Goal: Obtain resource: Download file/media

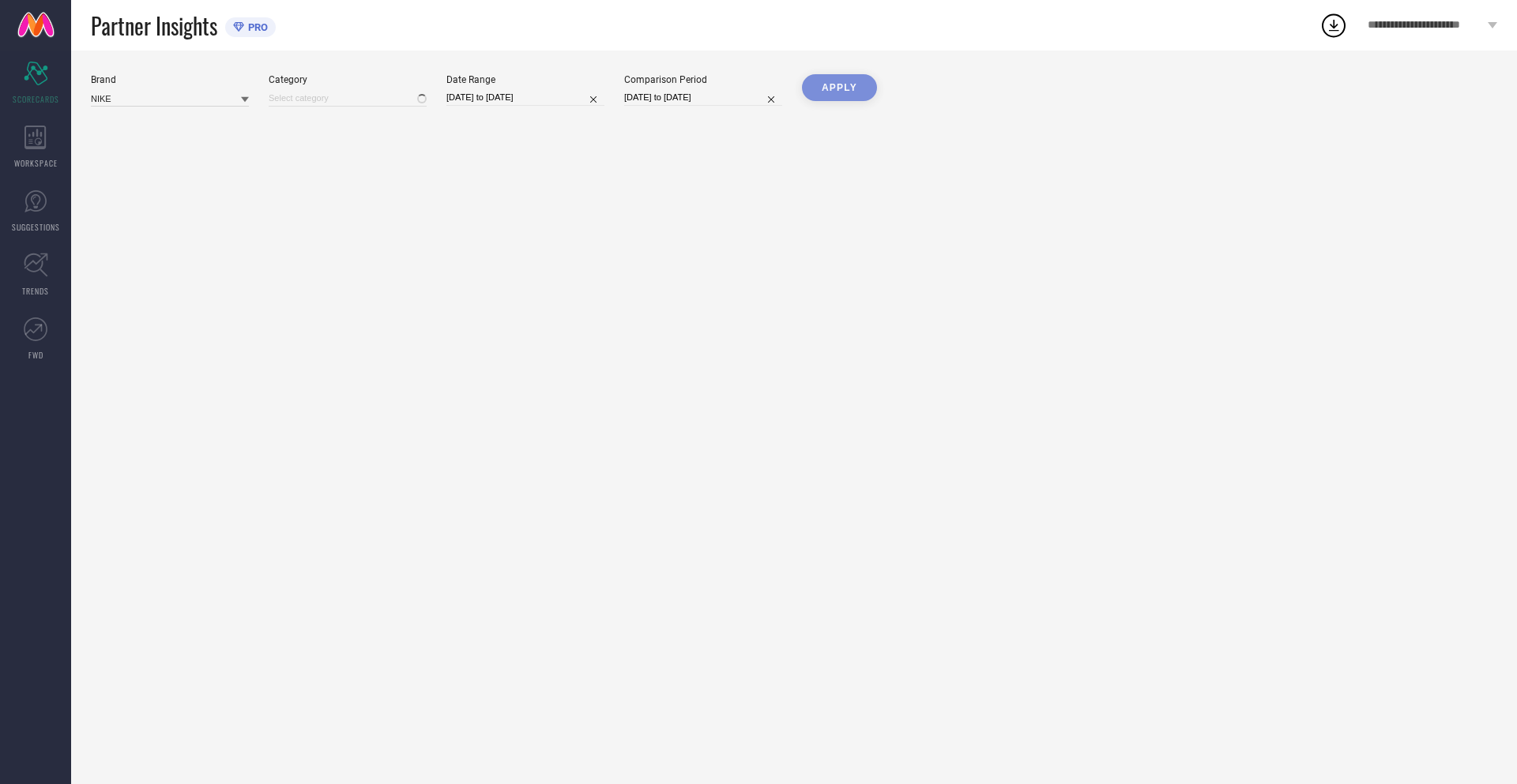
type input "All"
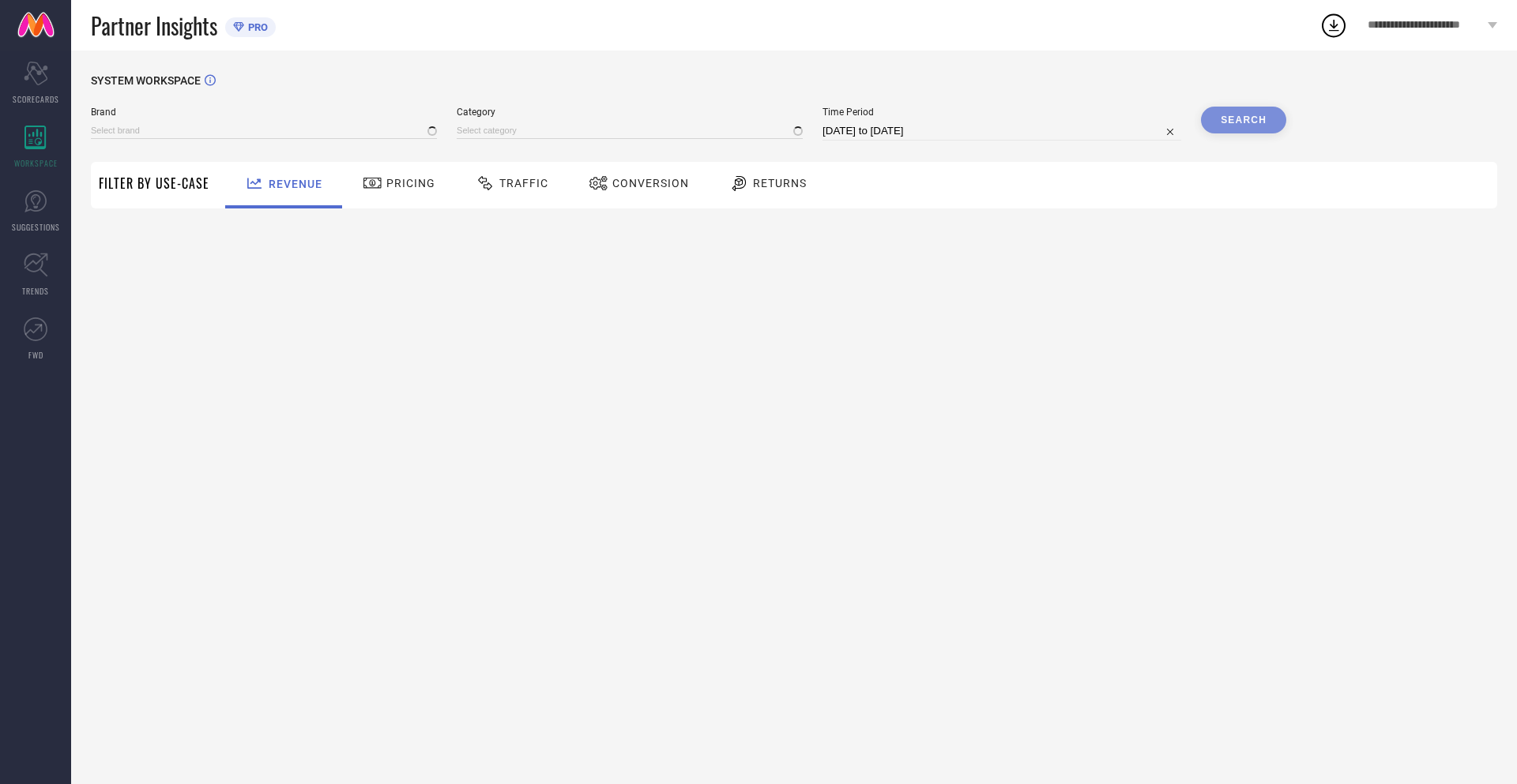
type input "NIKE"
type input "All"
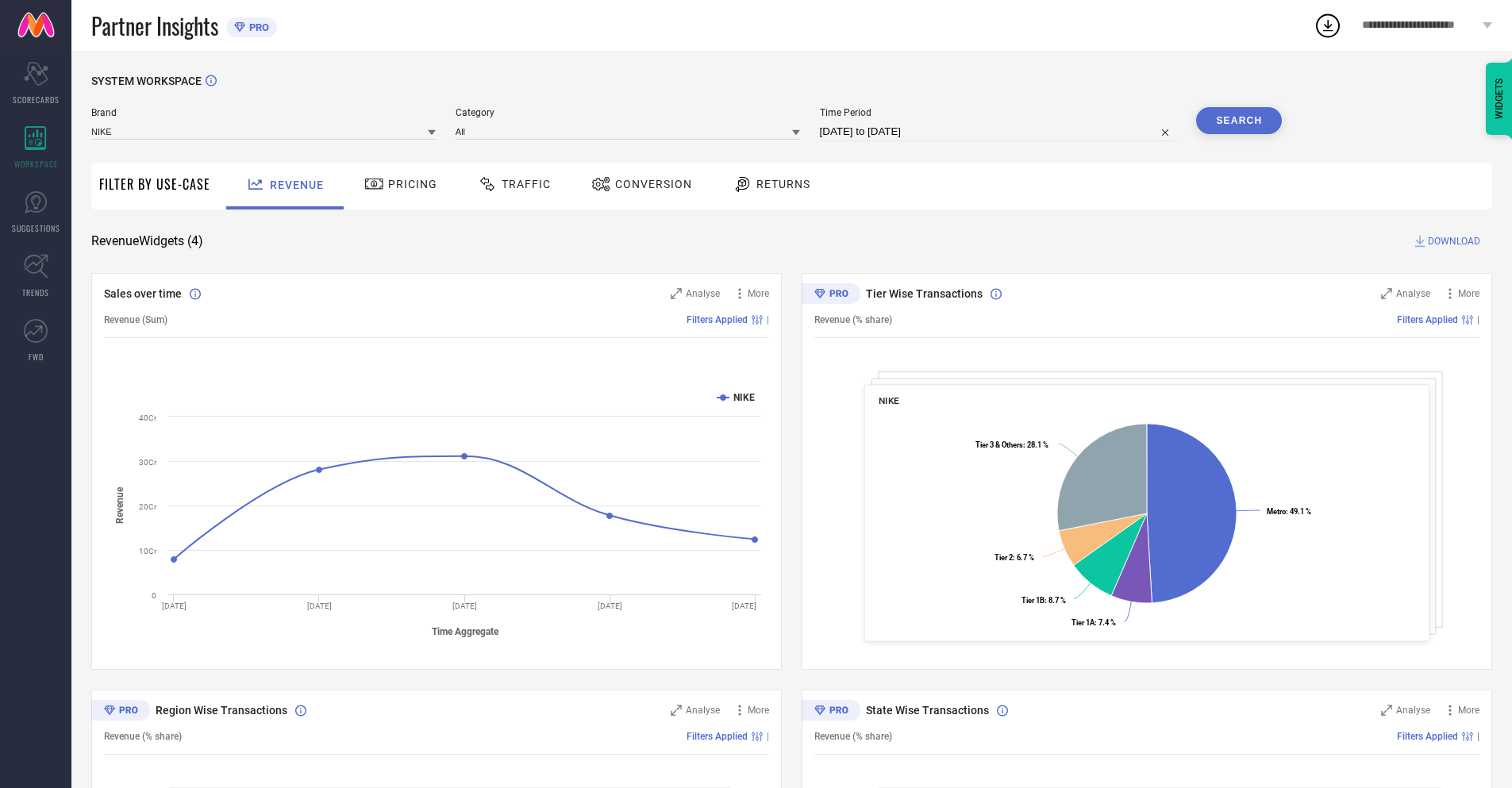
click at [637, 185] on span "Conversion" at bounding box center [654, 184] width 77 height 13
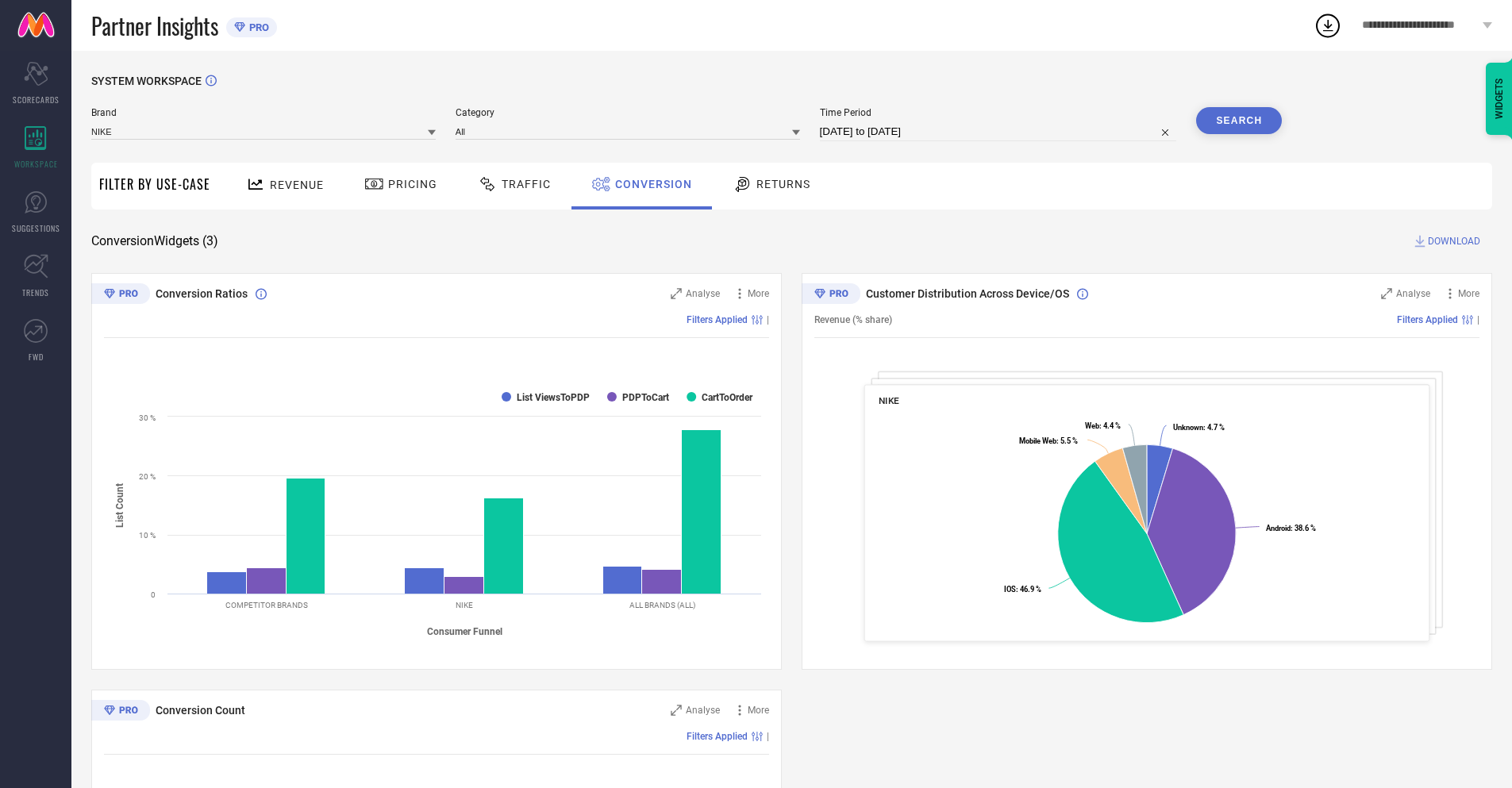
click at [997, 132] on input "[DATE] to [DATE]" at bounding box center [999, 131] width 357 height 19
select select "8"
select select "2025"
select select "9"
select select "2025"
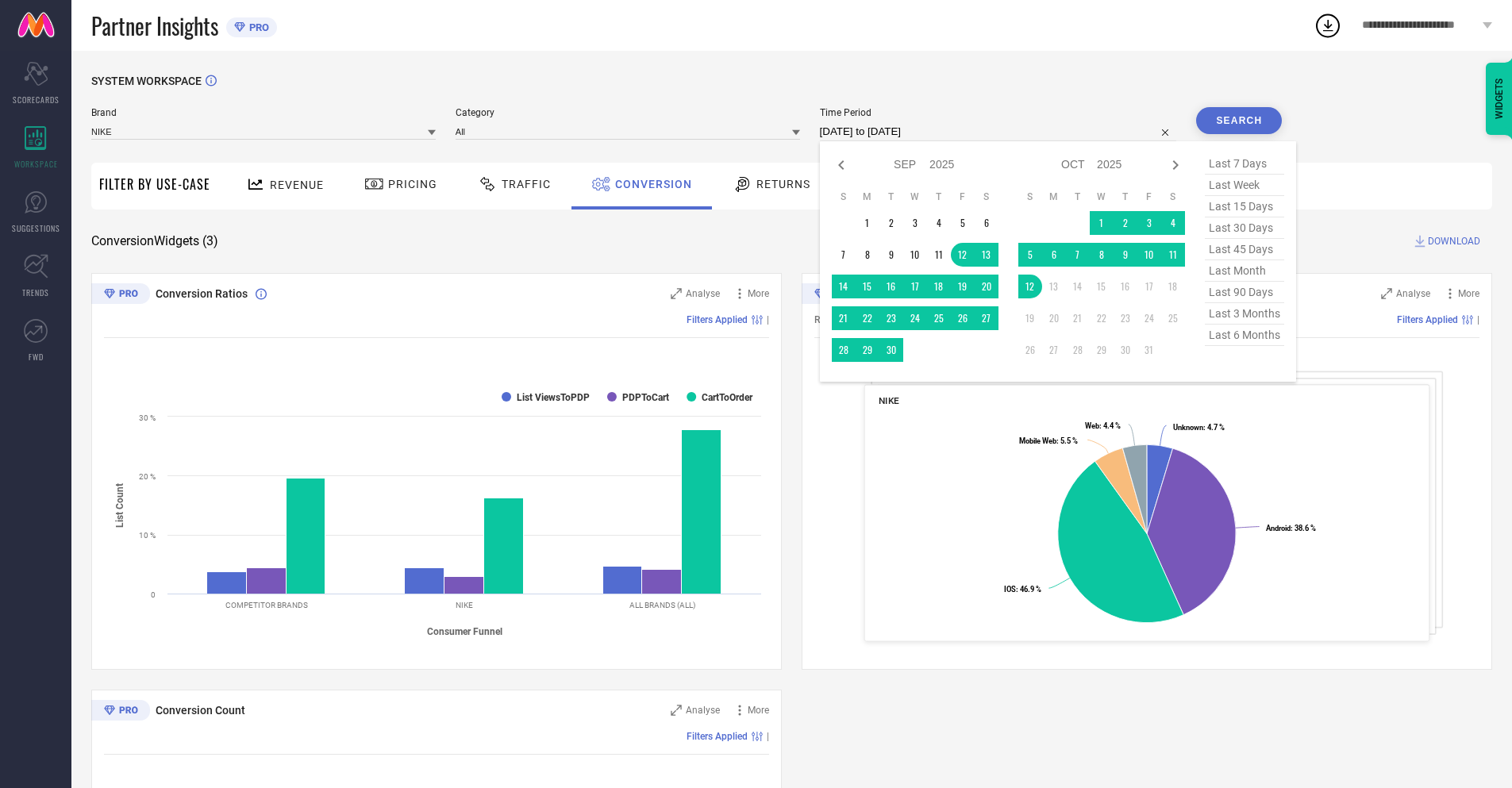
select select "9"
select select "2025"
select select "10"
select select "2025"
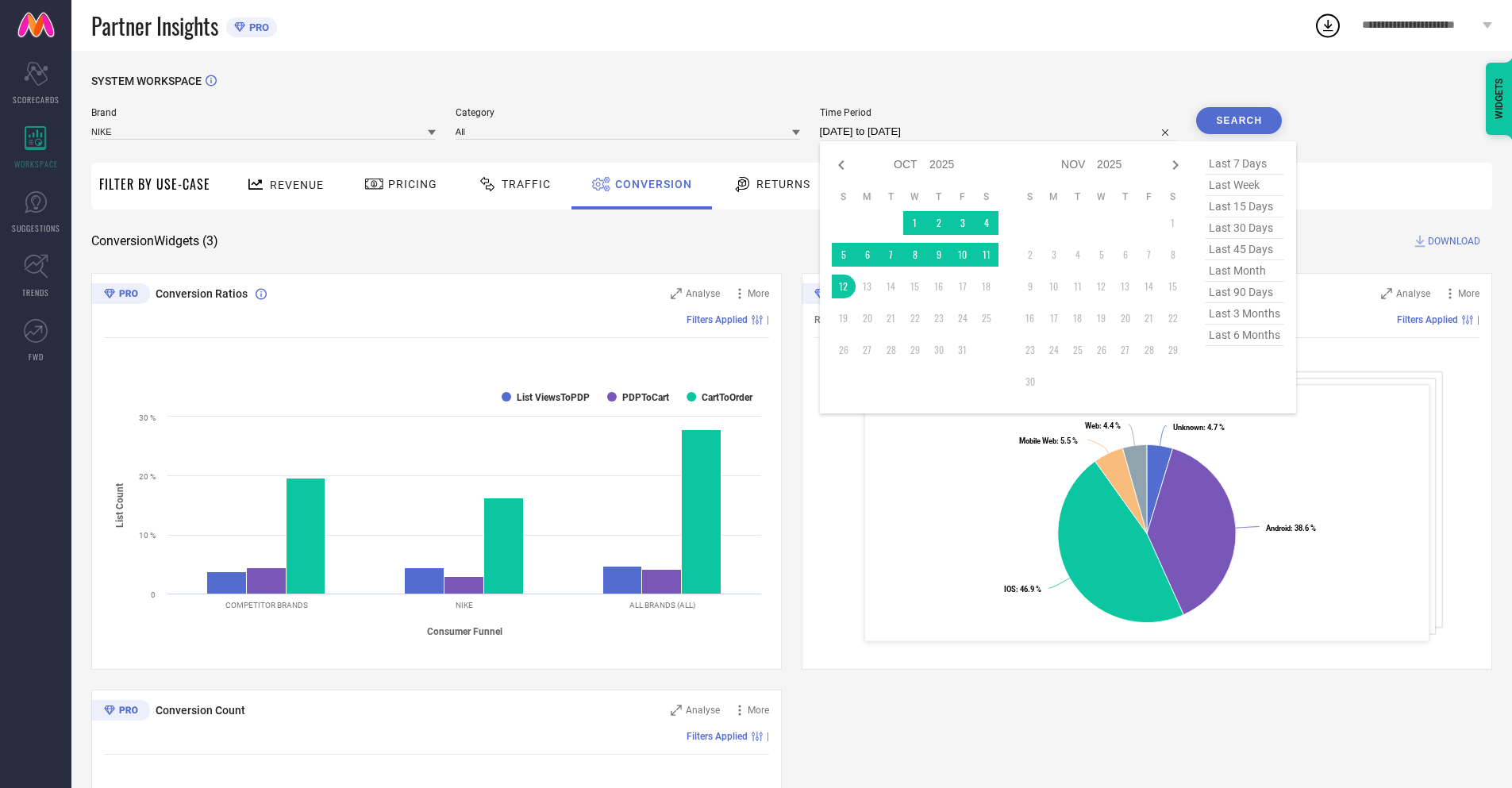
click at [841, 286] on td "12" at bounding box center [843, 286] width 24 height 24
type input "[DATE] to [DATE]"
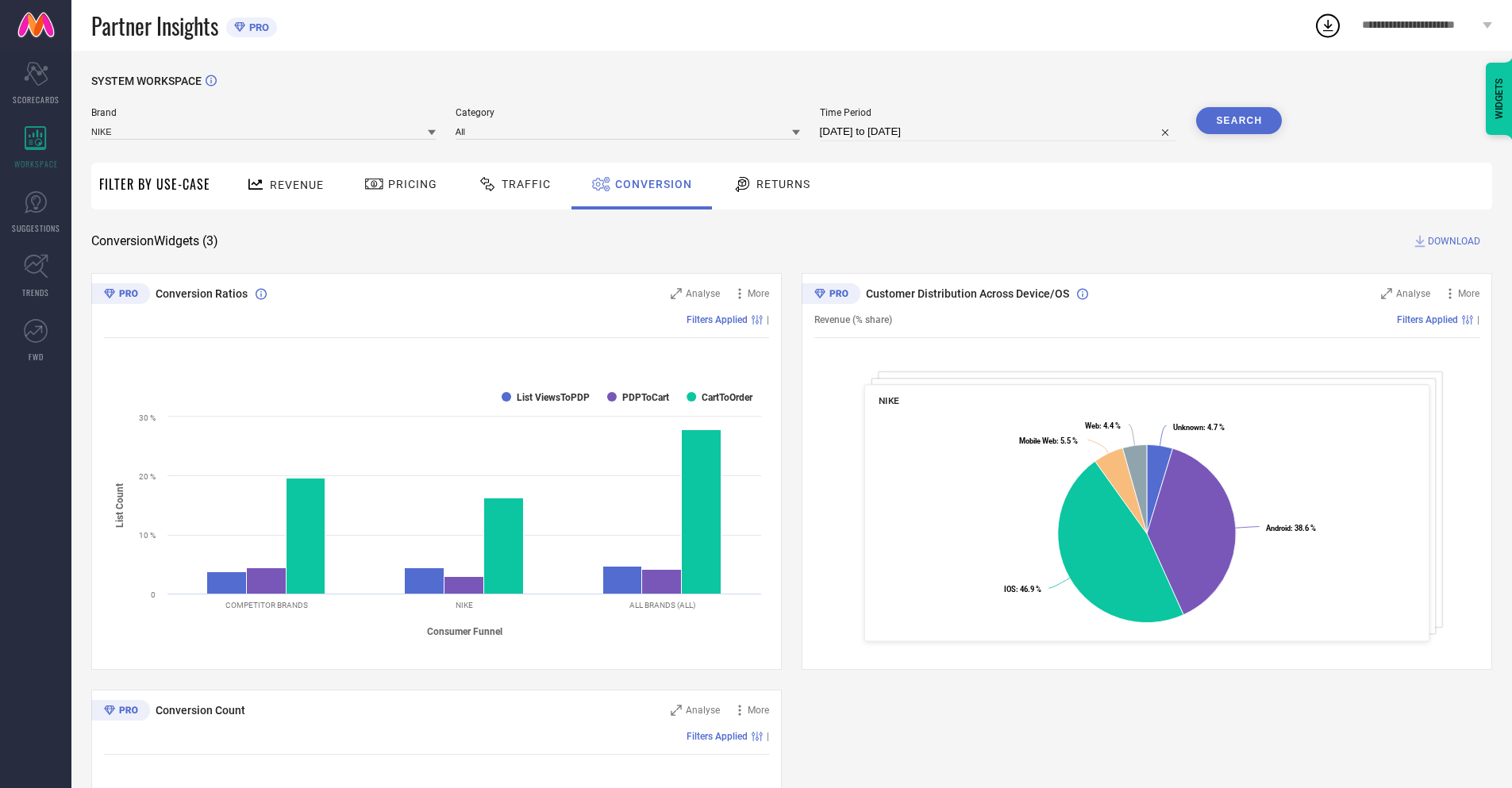
click at [1239, 121] on button "Search" at bounding box center [1239, 120] width 86 height 27
click at [1454, 241] on span "DOWNLOAD" at bounding box center [1454, 241] width 53 height 16
